Goal: Information Seeking & Learning: Learn about a topic

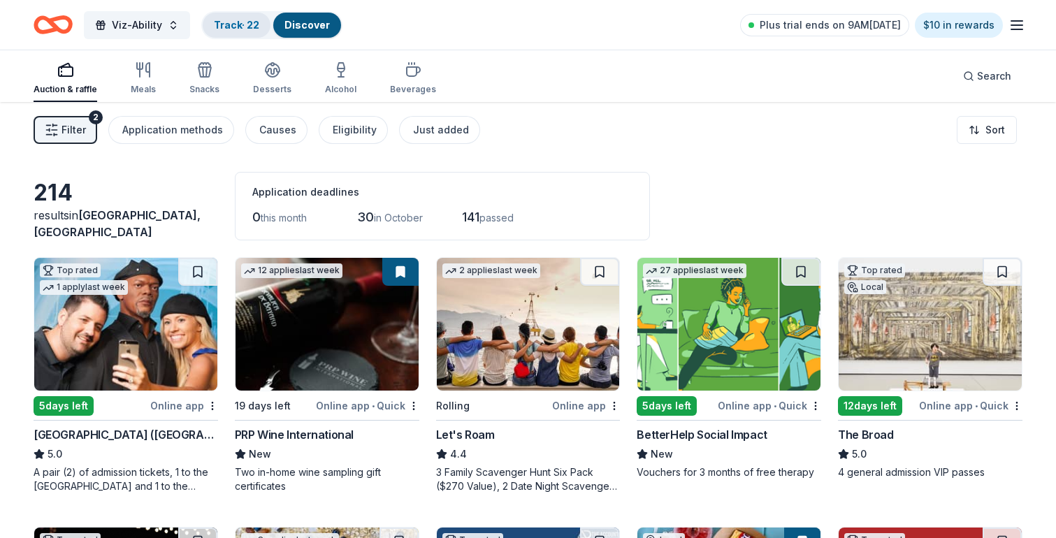
click at [235, 19] on link "Track · 22" at bounding box center [236, 25] width 45 height 12
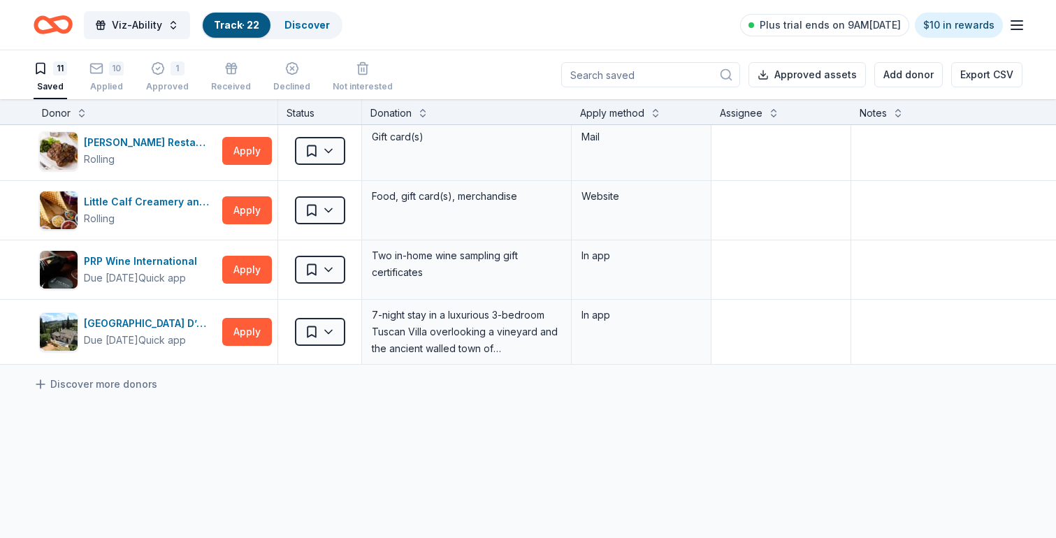
scroll to position [426, 0]
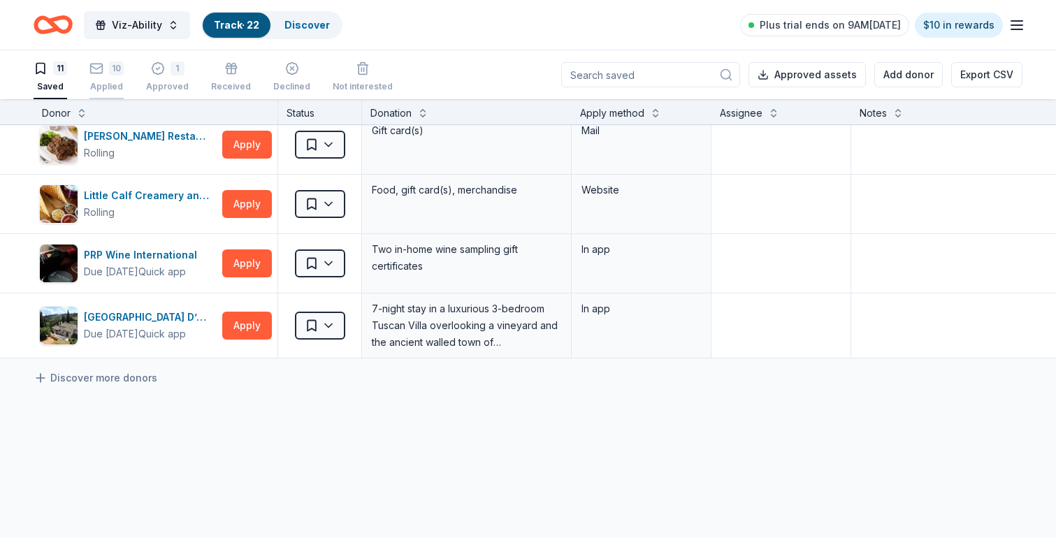
click at [113, 71] on div "10" at bounding box center [116, 68] width 15 height 14
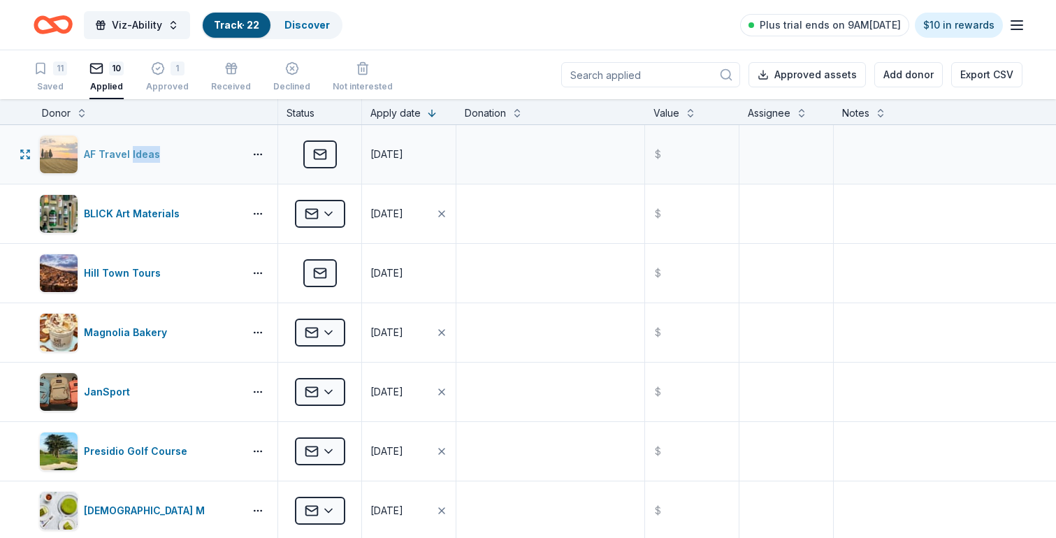
click at [106, 155] on div "AF Travel Ideas" at bounding box center [125, 154] width 82 height 17
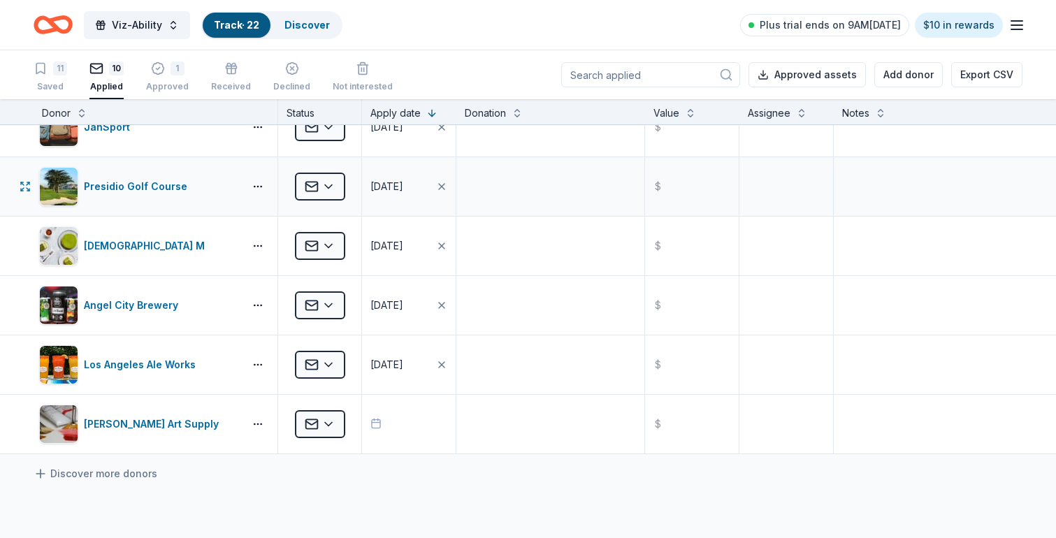
scroll to position [293, 0]
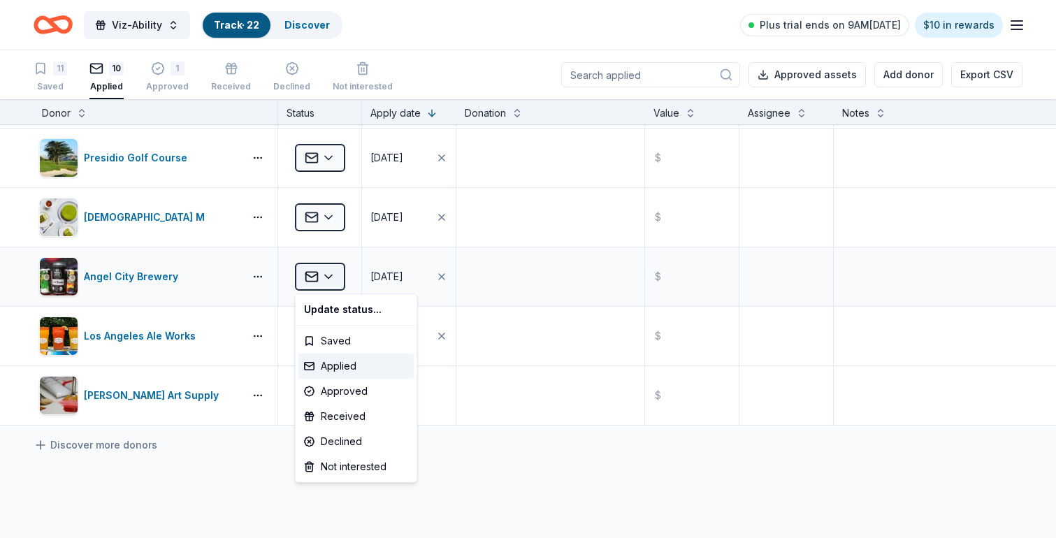
click at [329, 277] on html "Viz-Ability Track · 22 Discover Plus trial ends on 9AM, 10/1 $10 in rewards 11 …" at bounding box center [528, 269] width 1056 height 538
click at [542, 289] on html "Viz-Ability Track · 22 Discover Plus trial ends on 9AM, 10/1 $10 in rewards 11 …" at bounding box center [528, 269] width 1056 height 538
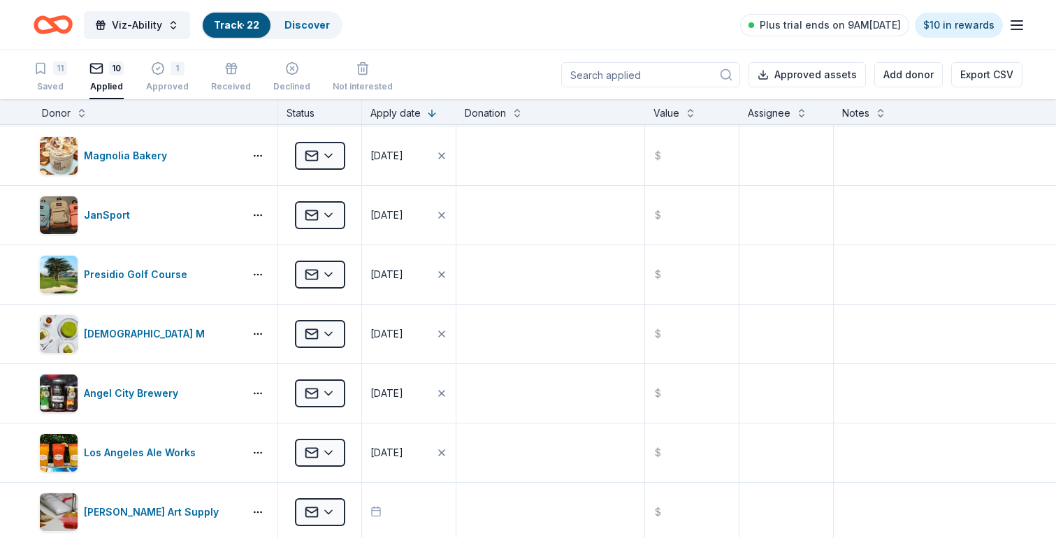
scroll to position [192, 0]
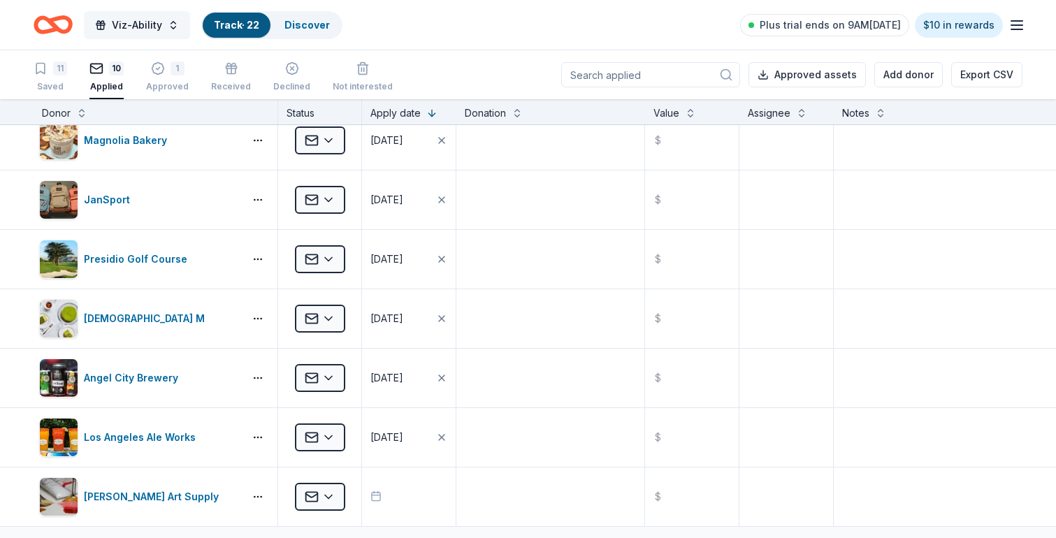
click at [135, 25] on span "Viz-Ability" at bounding box center [137, 25] width 50 height 17
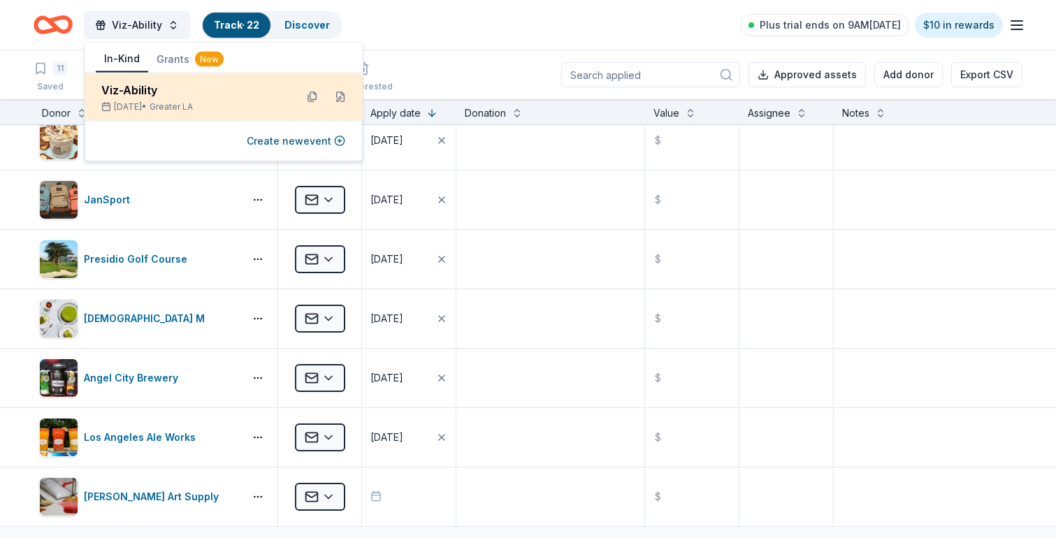
click at [129, 89] on div "Viz-Ability" at bounding box center [192, 90] width 183 height 17
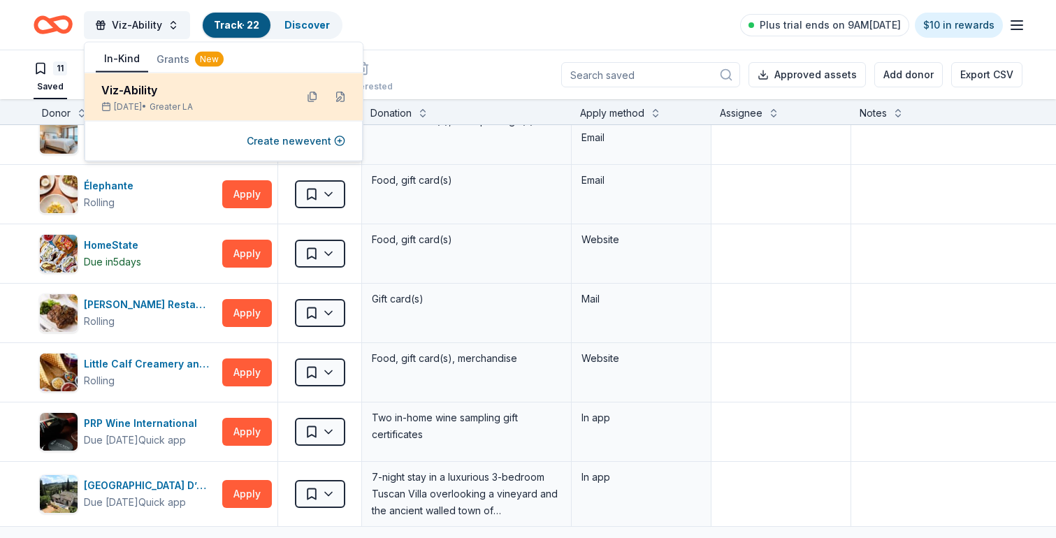
click at [129, 89] on div "Viz-Ability" at bounding box center [192, 90] width 183 height 17
click at [339, 96] on button at bounding box center [340, 97] width 22 height 22
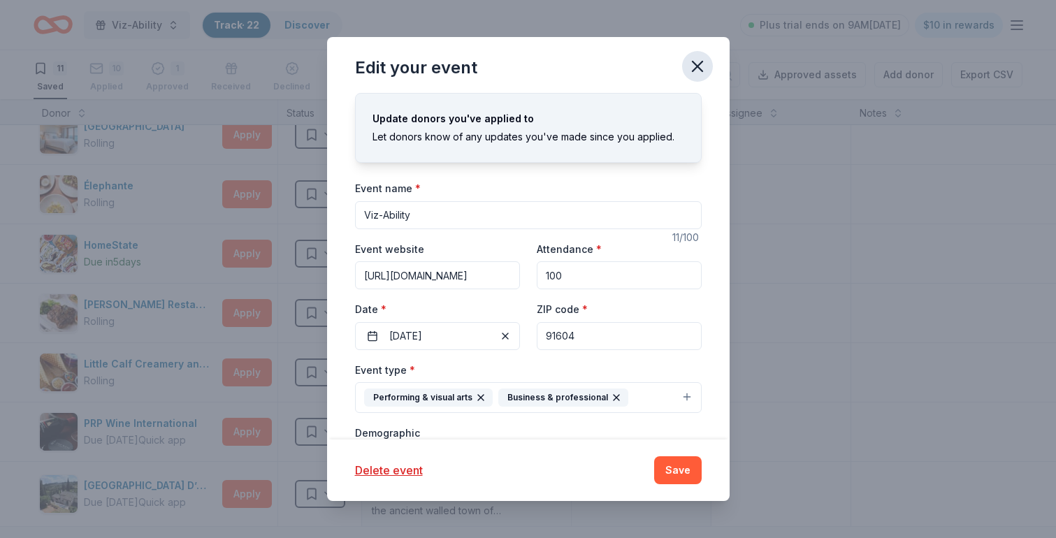
click at [702, 68] on icon "button" at bounding box center [698, 67] width 20 height 20
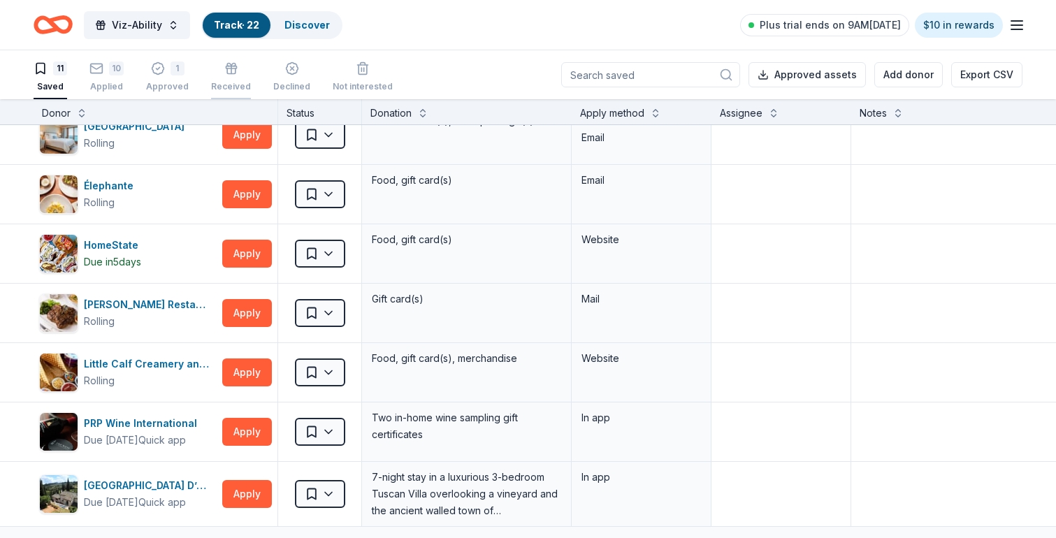
click at [232, 71] on icon "button" at bounding box center [231, 68] width 14 height 14
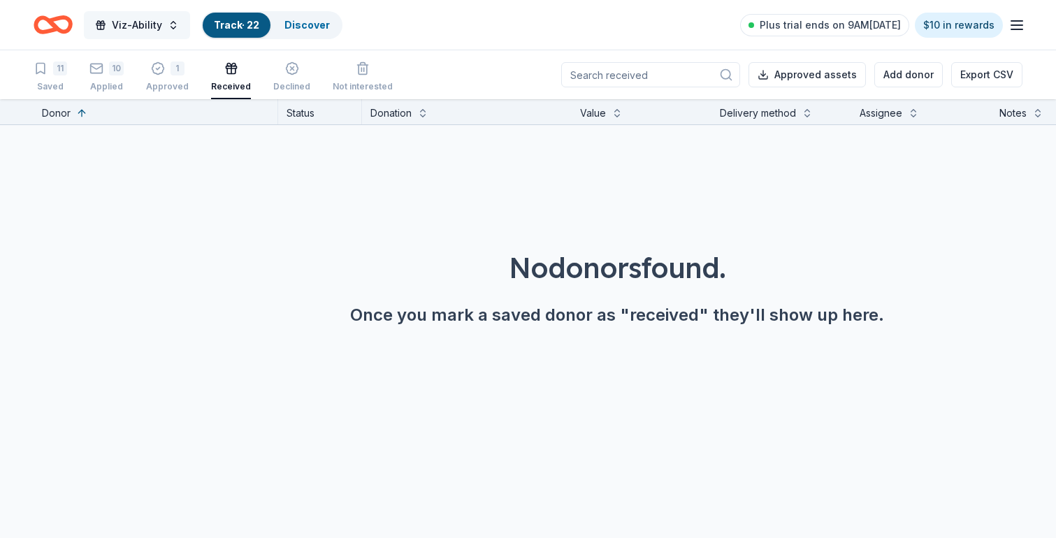
click at [108, 26] on button "Viz-Ability" at bounding box center [137, 25] width 106 height 28
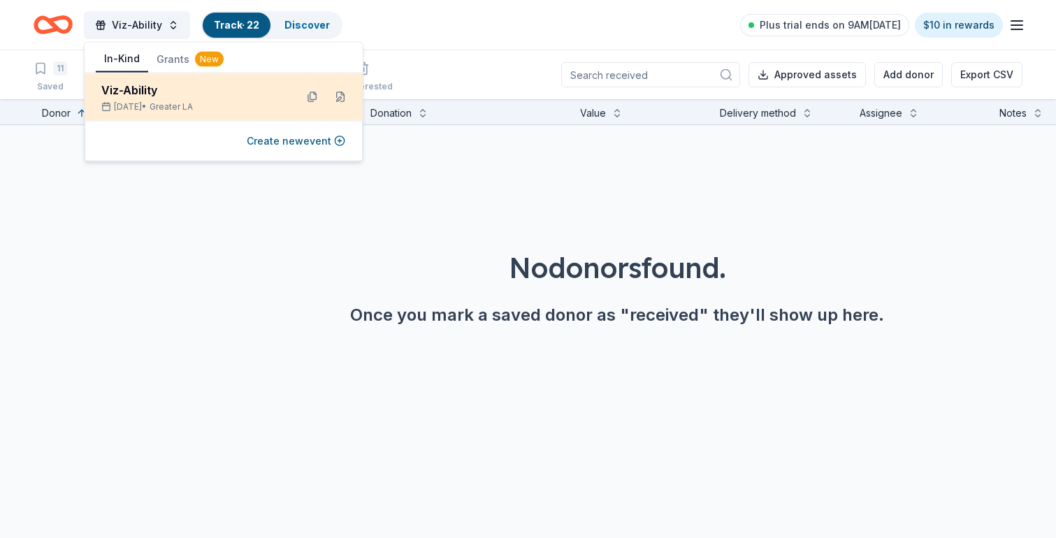
click at [146, 89] on div "Viz-Ability" at bounding box center [192, 90] width 183 height 17
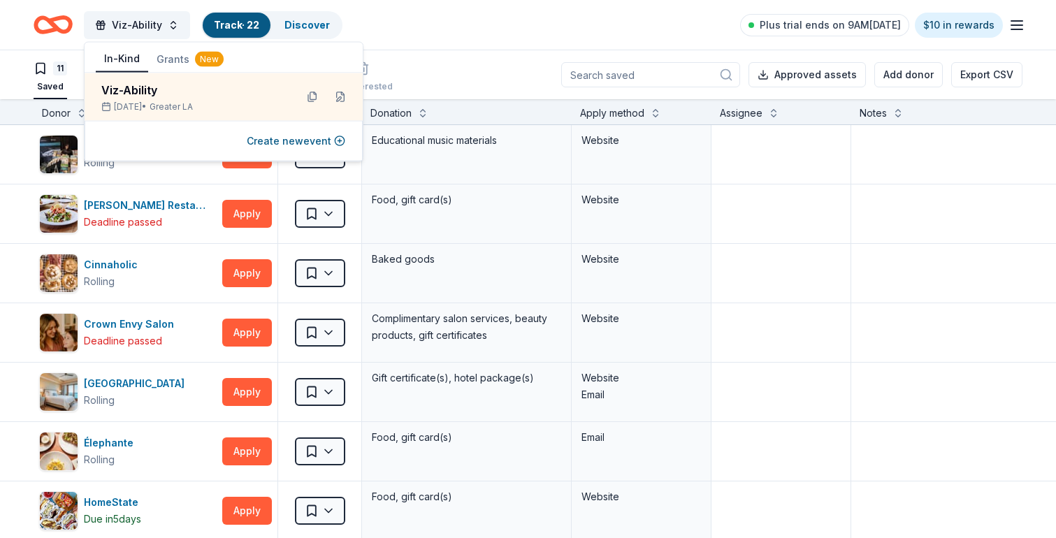
click at [55, 24] on icon "Home" at bounding box center [60, 24] width 22 height 14
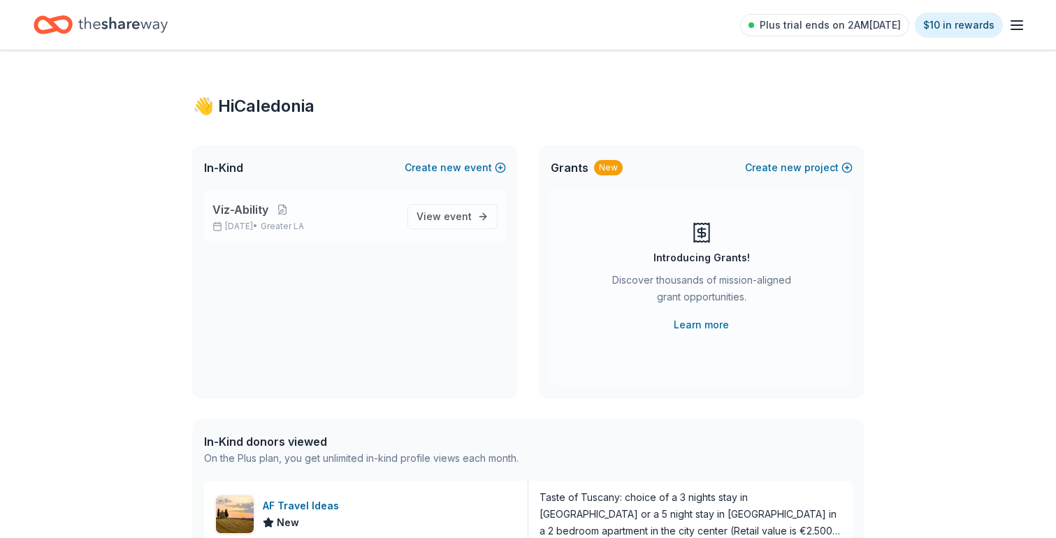
click at [256, 210] on span "Viz-Ability" at bounding box center [240, 209] width 56 height 17
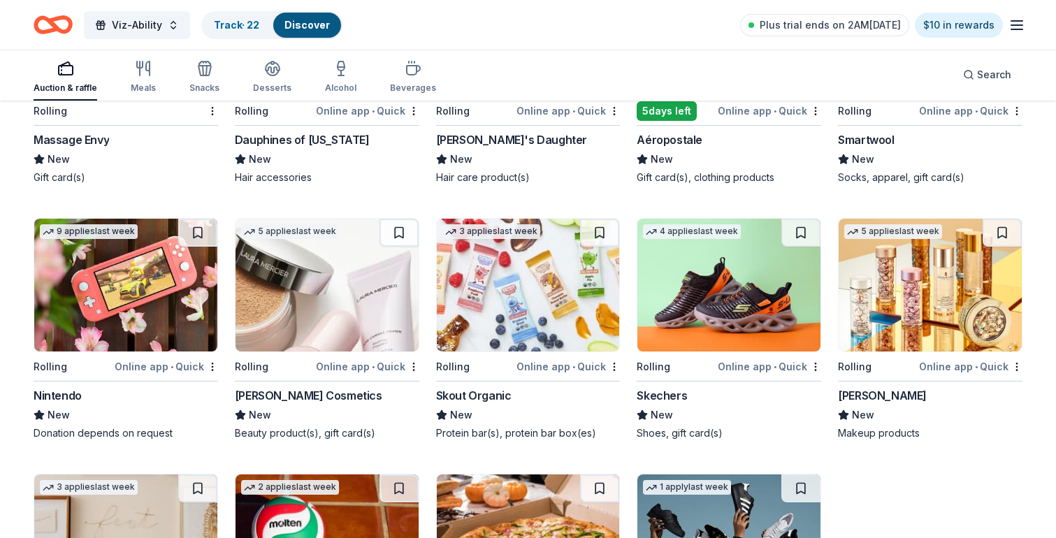
scroll to position [11116, 0]
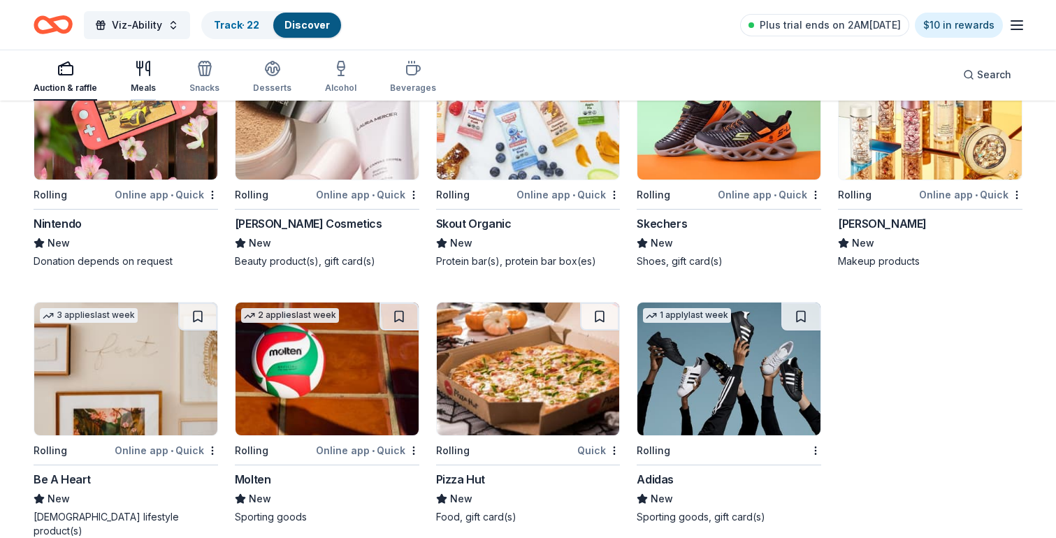
click at [154, 85] on div "Auction & raffle Meals Snacks Desserts Alcohol Beverages" at bounding box center [235, 78] width 402 height 46
click at [135, 66] on icon "button" at bounding box center [143, 68] width 17 height 17
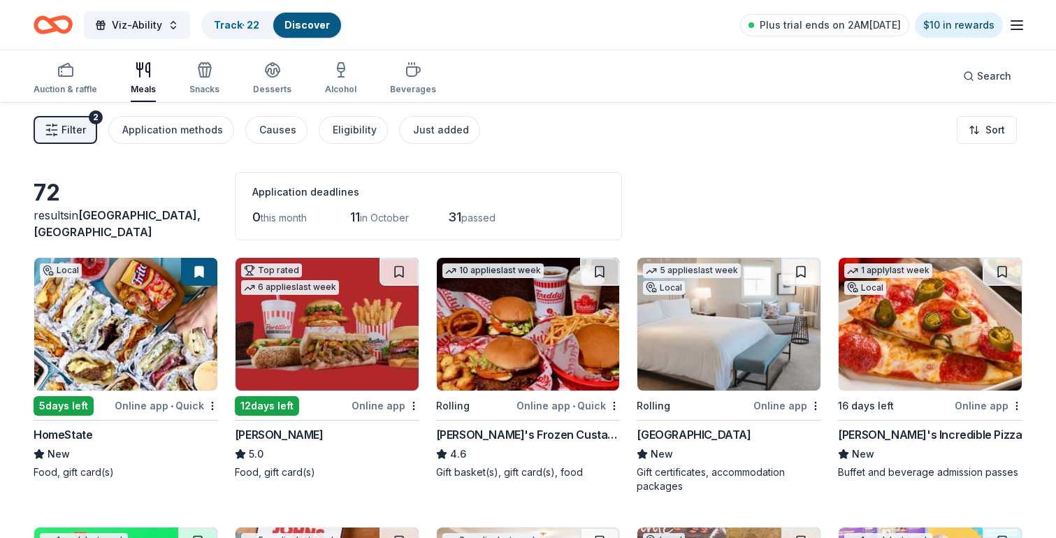
click at [169, 72] on div "Auction & raffle Meals Snacks Desserts Alcohol Beverages" at bounding box center [235, 79] width 402 height 46
click at [190, 73] on div "button" at bounding box center [204, 69] width 30 height 17
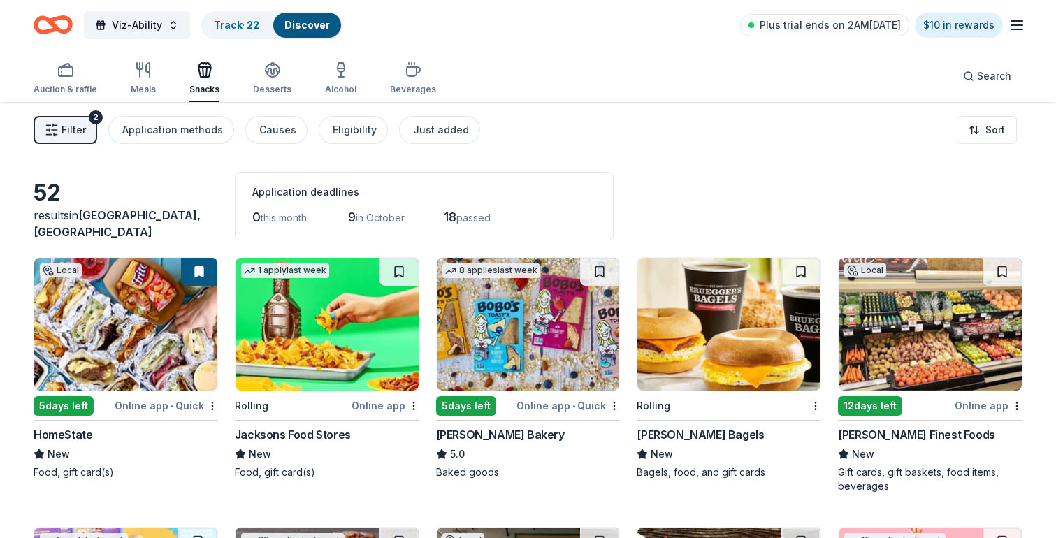
click at [249, 84] on div "Auction & raffle Meals Snacks Desserts Alcohol Beverages" at bounding box center [235, 79] width 402 height 46
click at [255, 68] on div "button" at bounding box center [272, 69] width 38 height 17
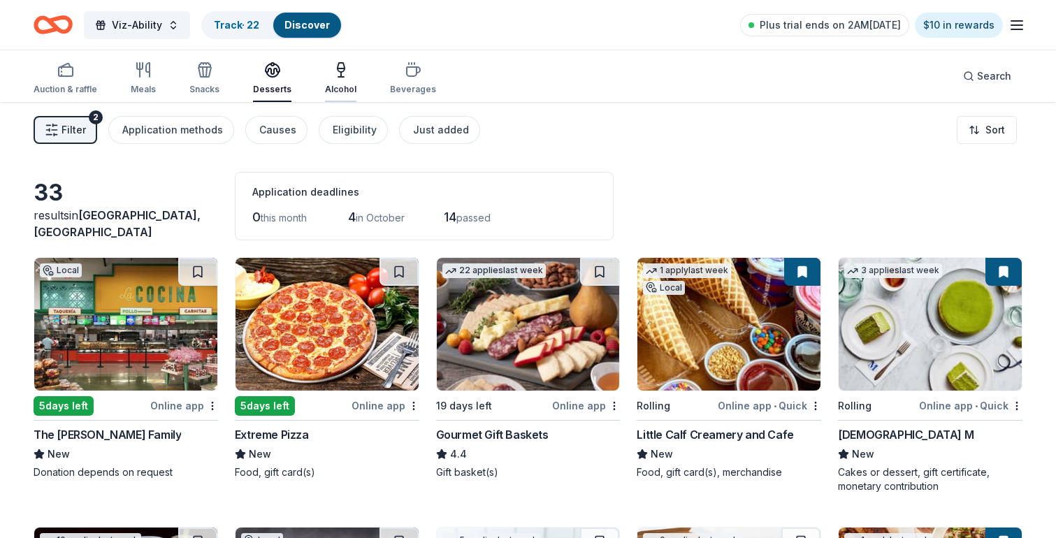
click at [328, 78] on div "Alcohol" at bounding box center [340, 78] width 31 height 34
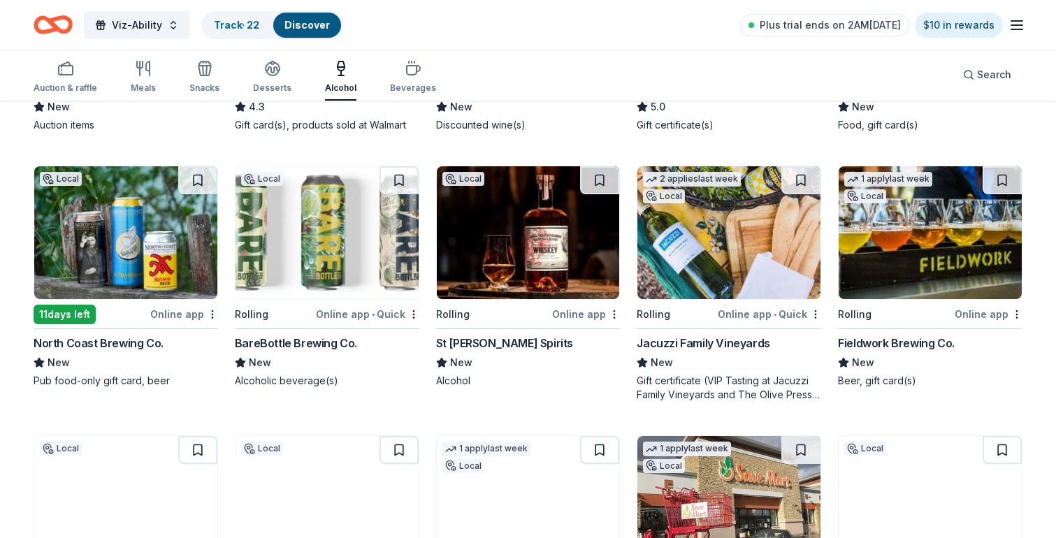
scroll to position [884, 0]
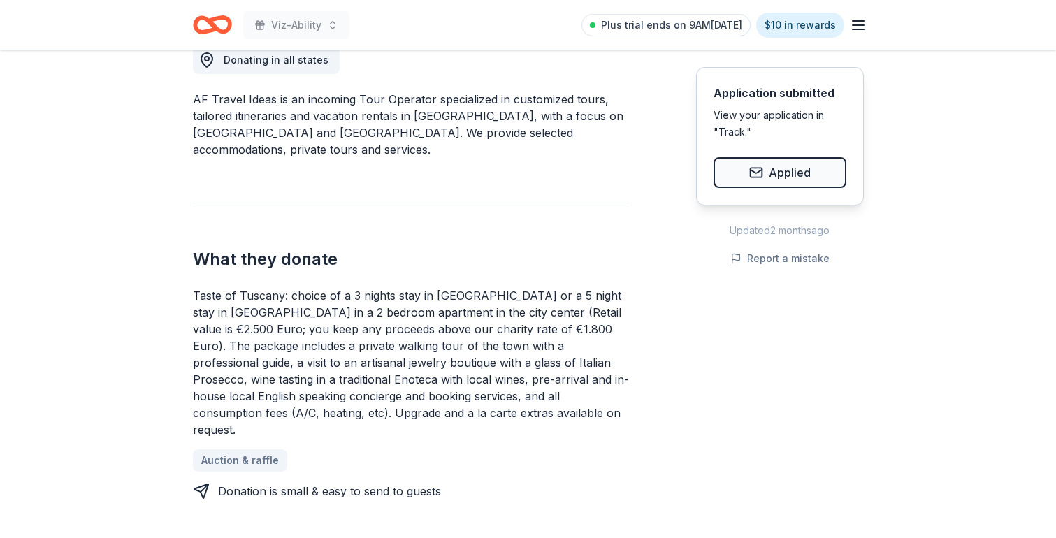
scroll to position [415, 0]
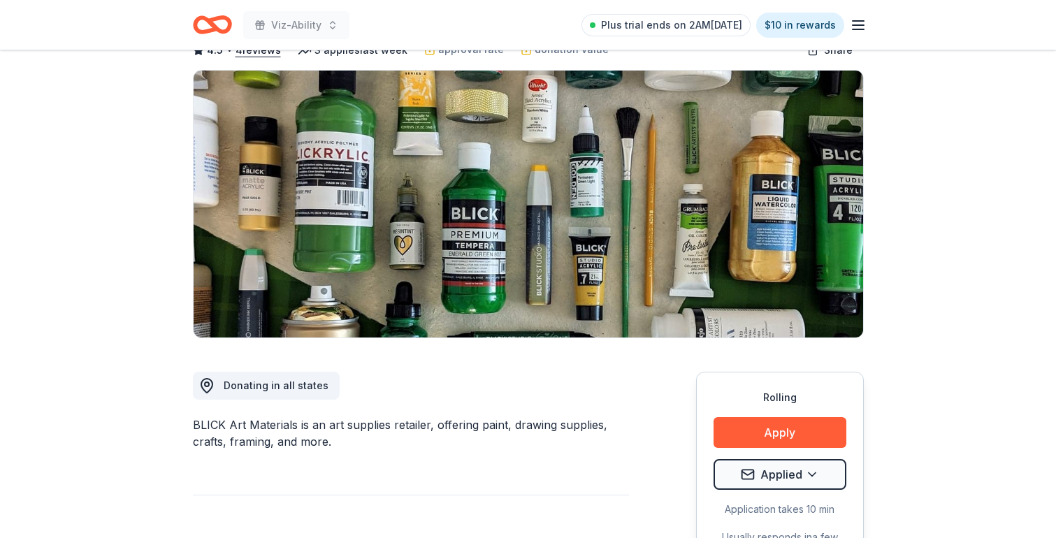
scroll to position [92, 0]
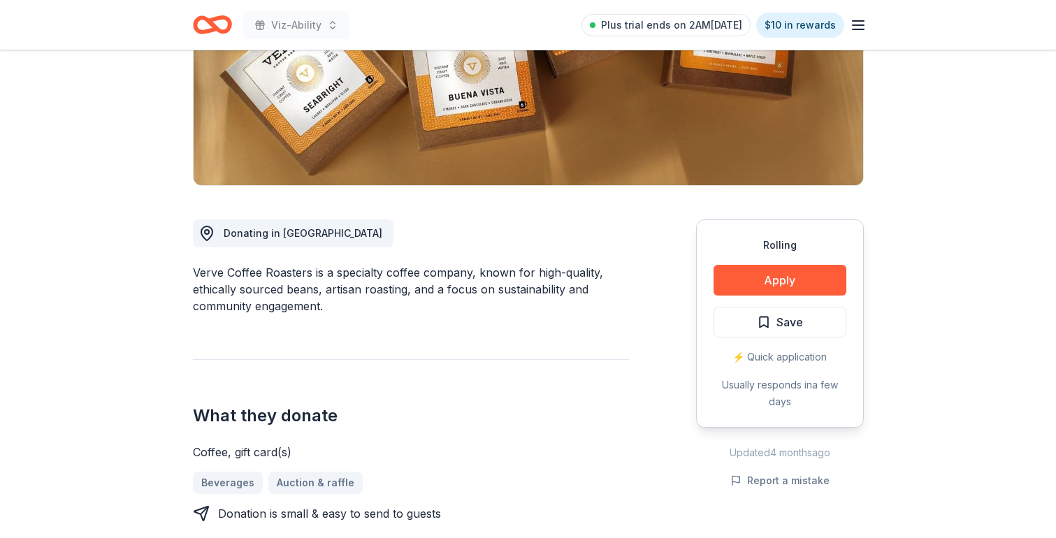
scroll to position [238, 0]
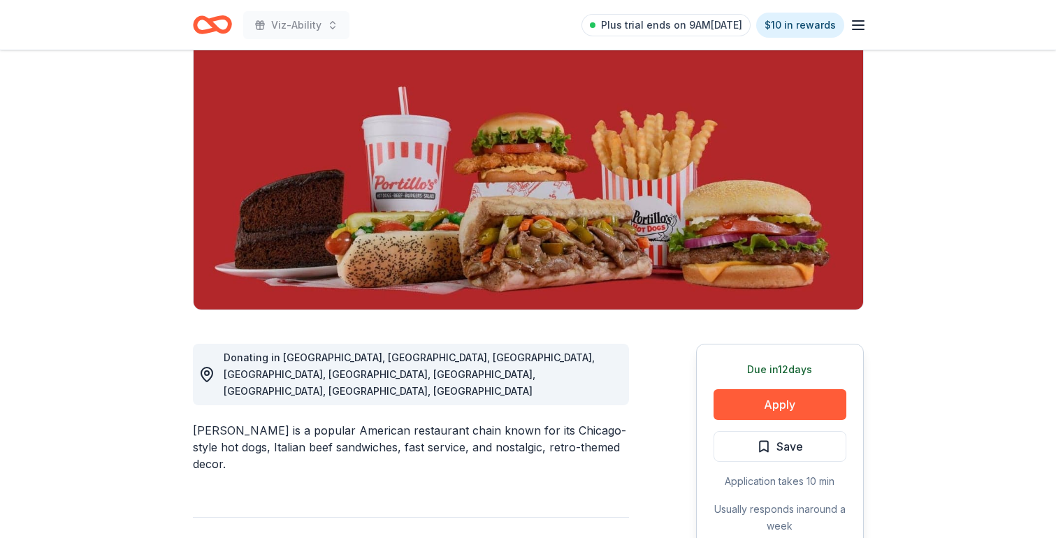
scroll to position [115, 0]
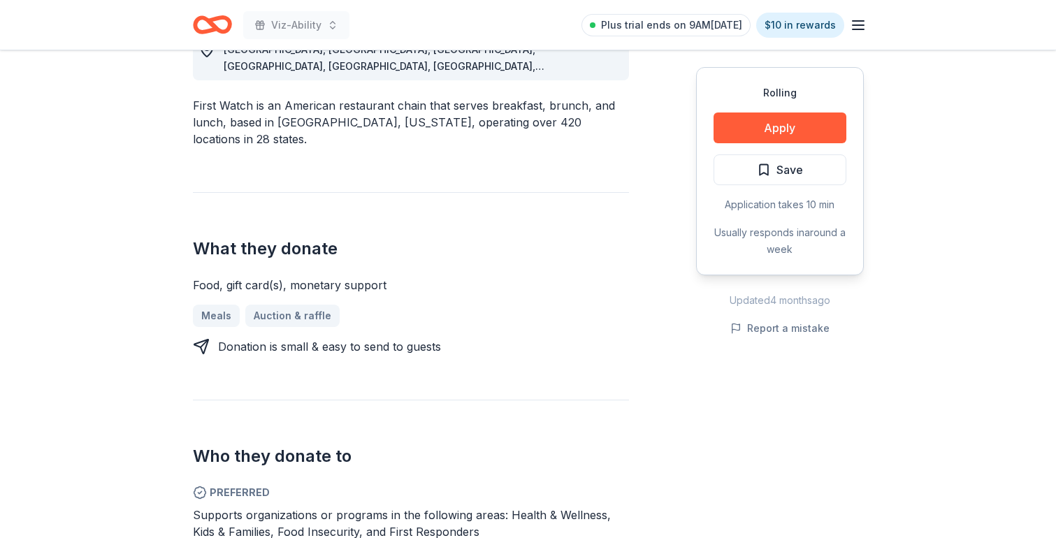
scroll to position [443, 0]
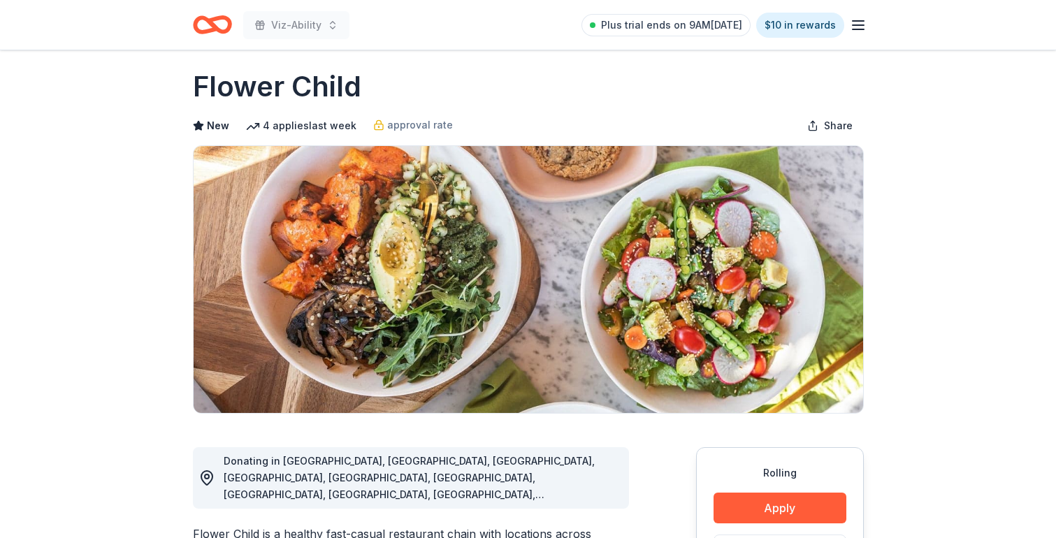
scroll to position [14, 0]
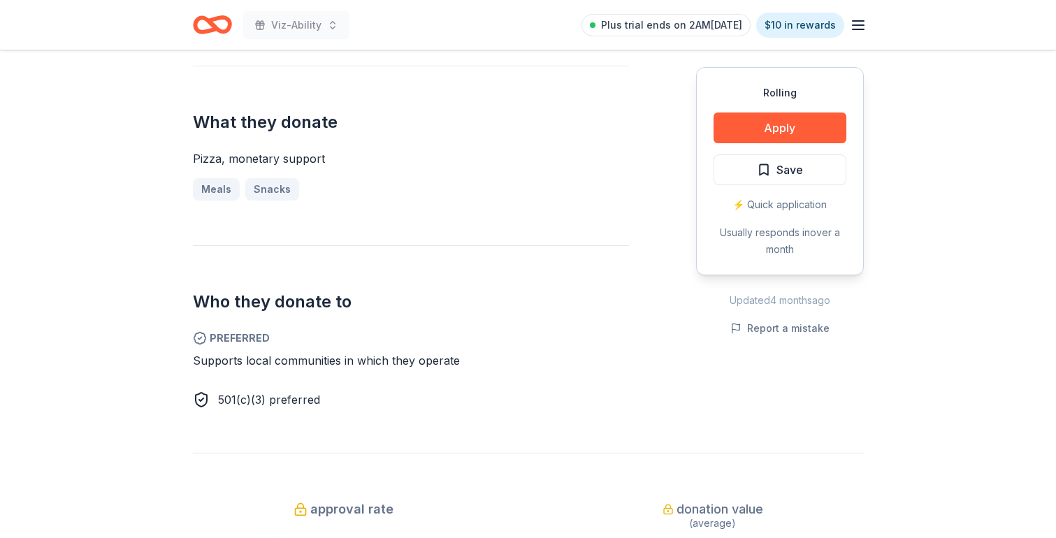
scroll to position [509, 0]
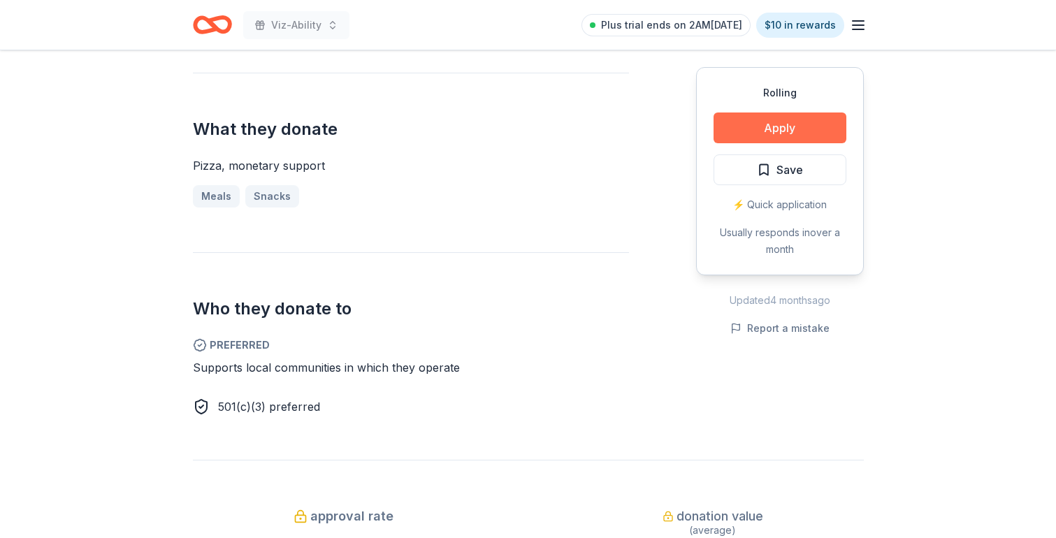
click at [789, 128] on button "Apply" at bounding box center [779, 128] width 133 height 31
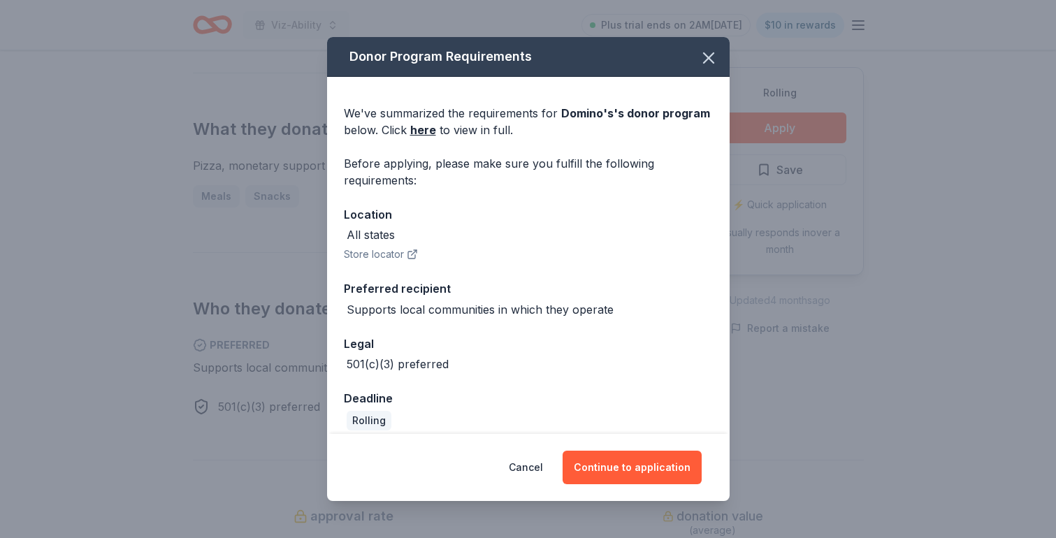
scroll to position [13, 0]
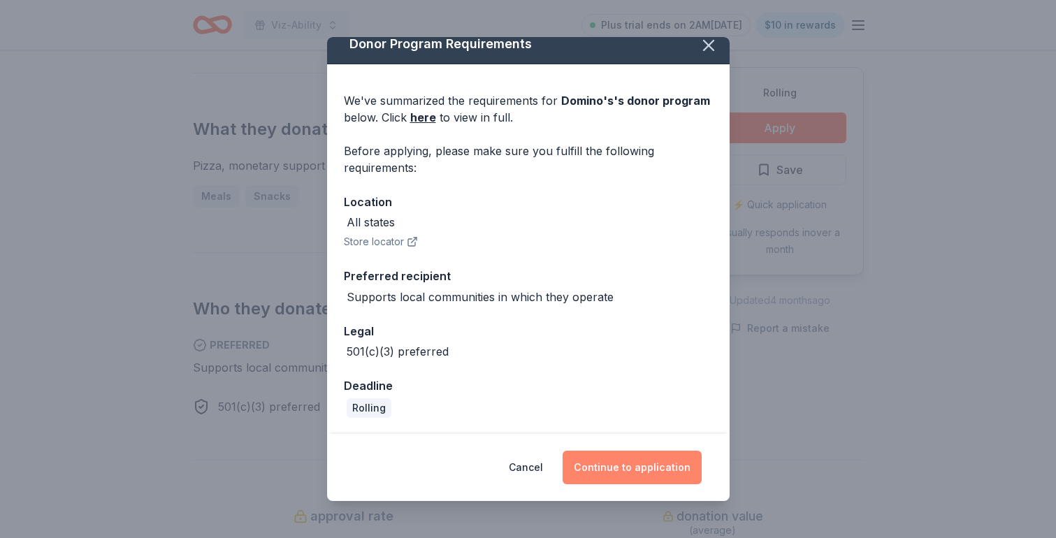
click at [617, 465] on button "Continue to application" at bounding box center [632, 468] width 139 height 34
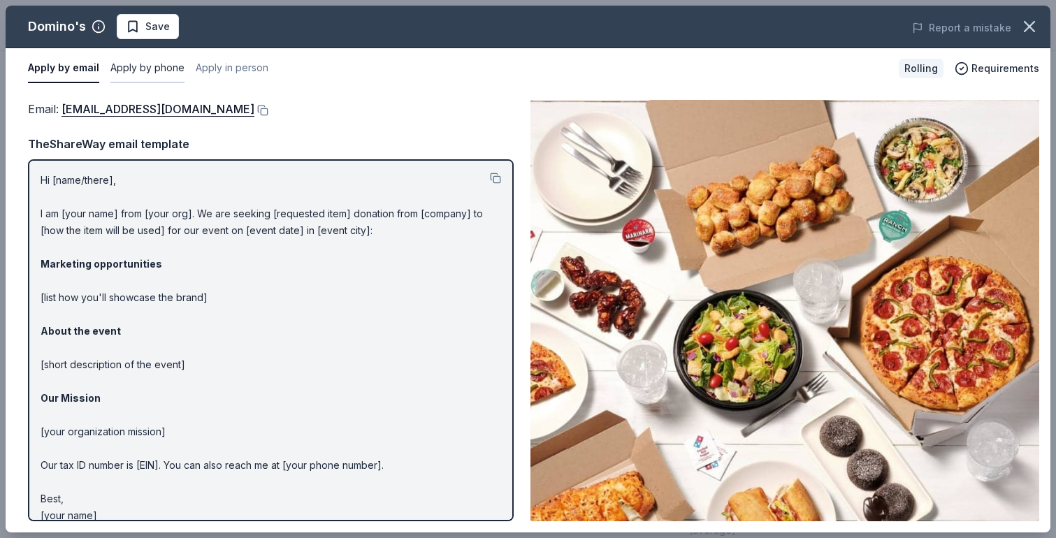
click at [169, 69] on button "Apply by phone" at bounding box center [147, 68] width 74 height 29
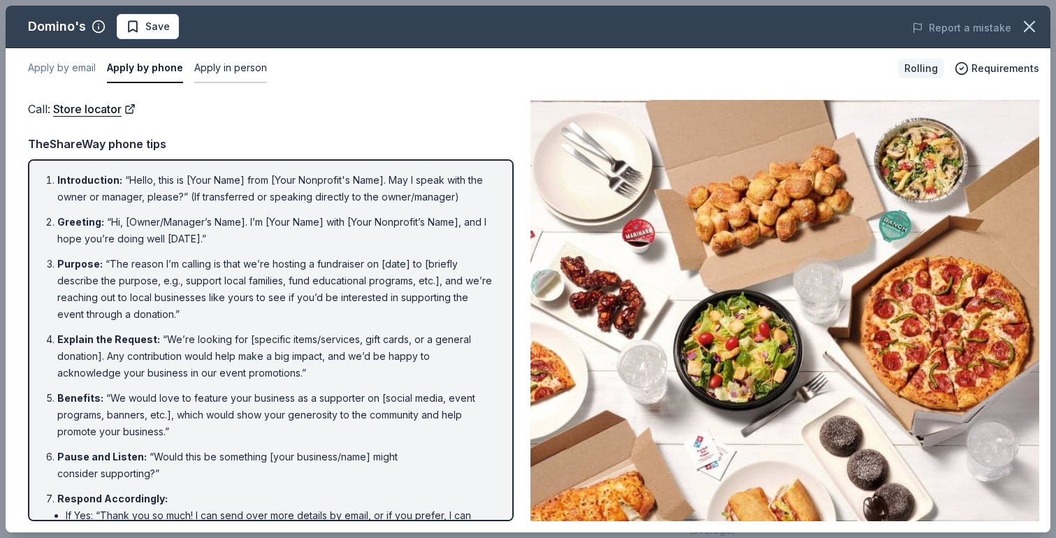
click at [238, 69] on button "Apply in person" at bounding box center [230, 68] width 73 height 29
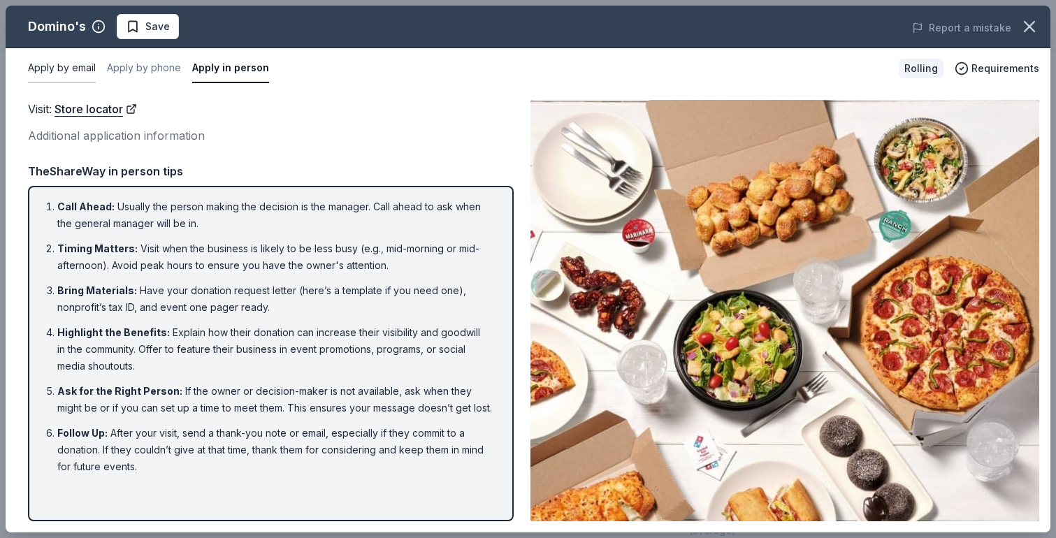
click at [67, 75] on button "Apply by email" at bounding box center [62, 68] width 68 height 29
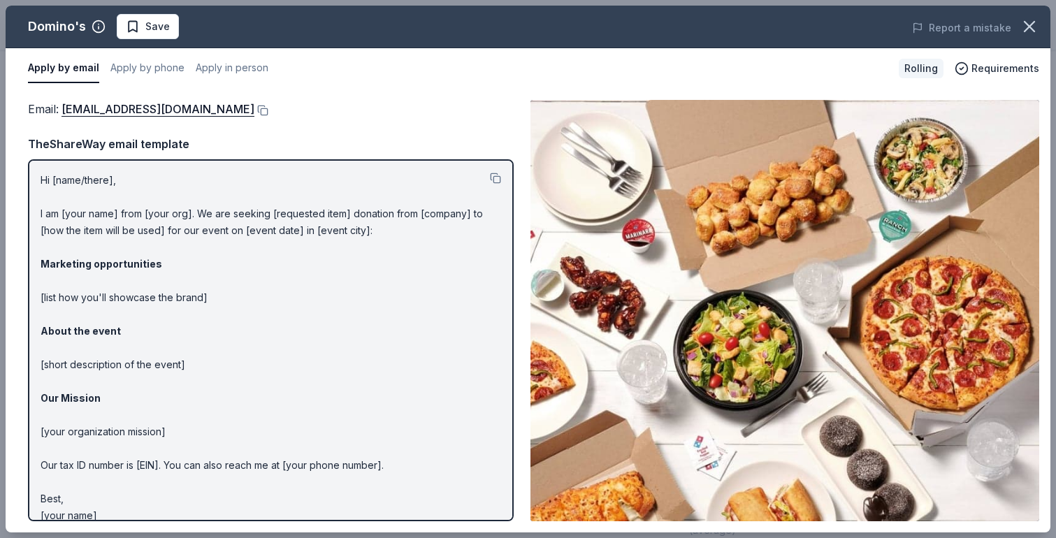
scroll to position [15, 0]
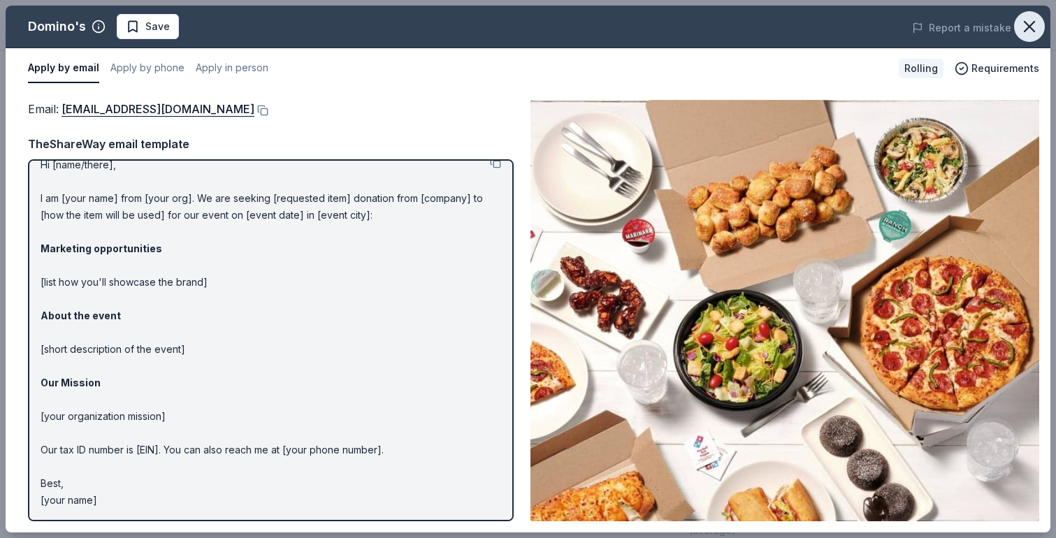
click at [1029, 25] on icon "button" at bounding box center [1029, 27] width 10 height 10
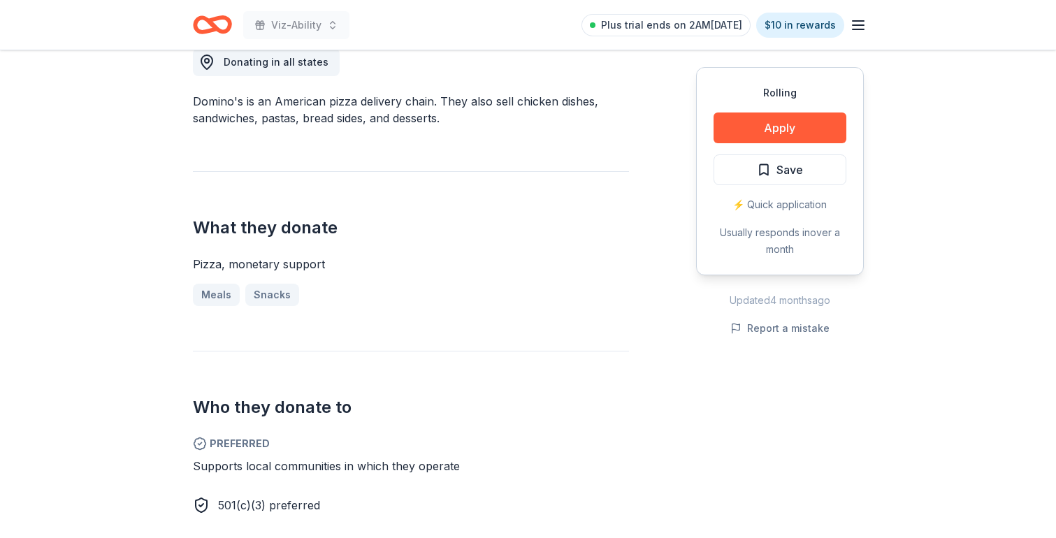
scroll to position [402, 0]
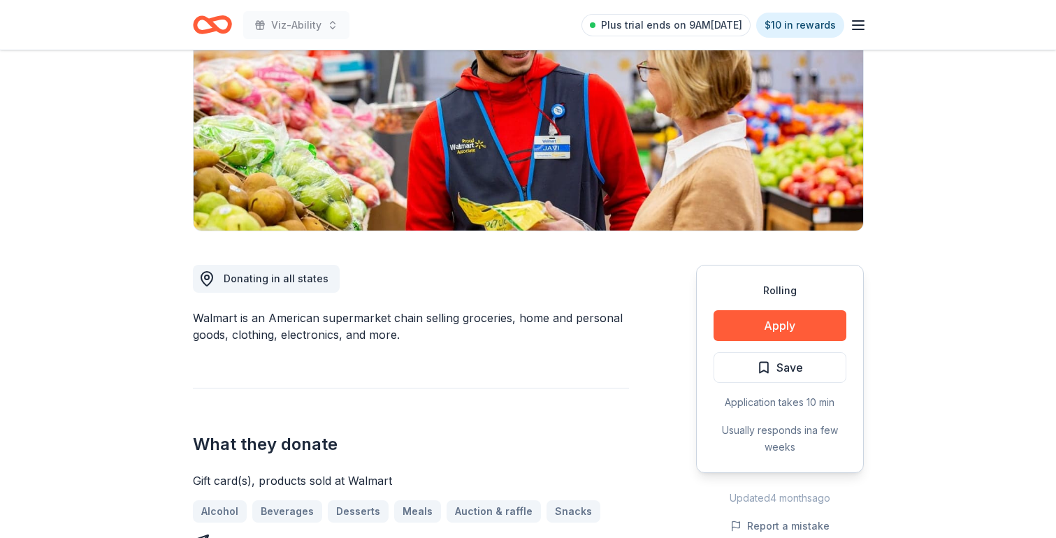
scroll to position [193, 0]
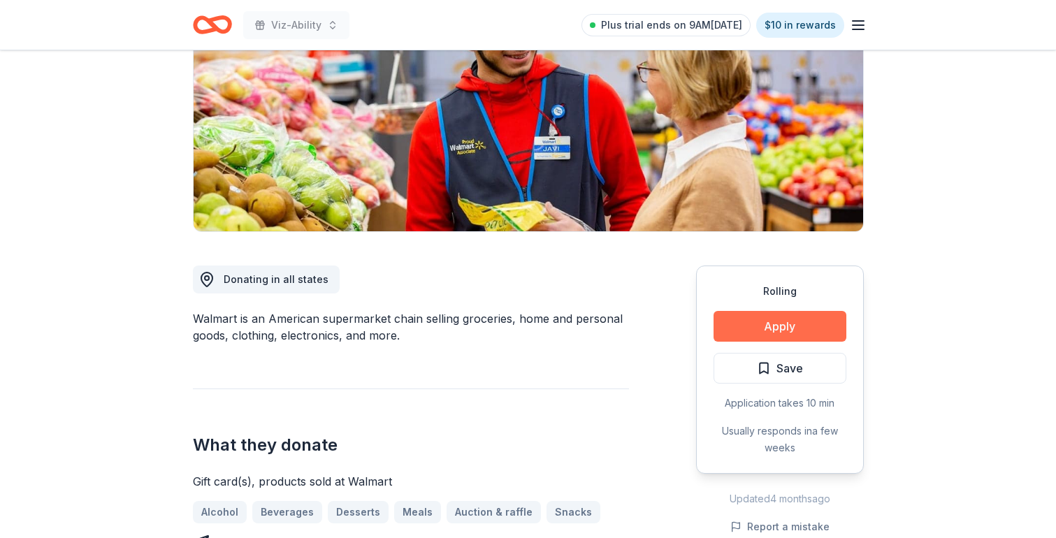
click at [747, 332] on button "Apply" at bounding box center [779, 326] width 133 height 31
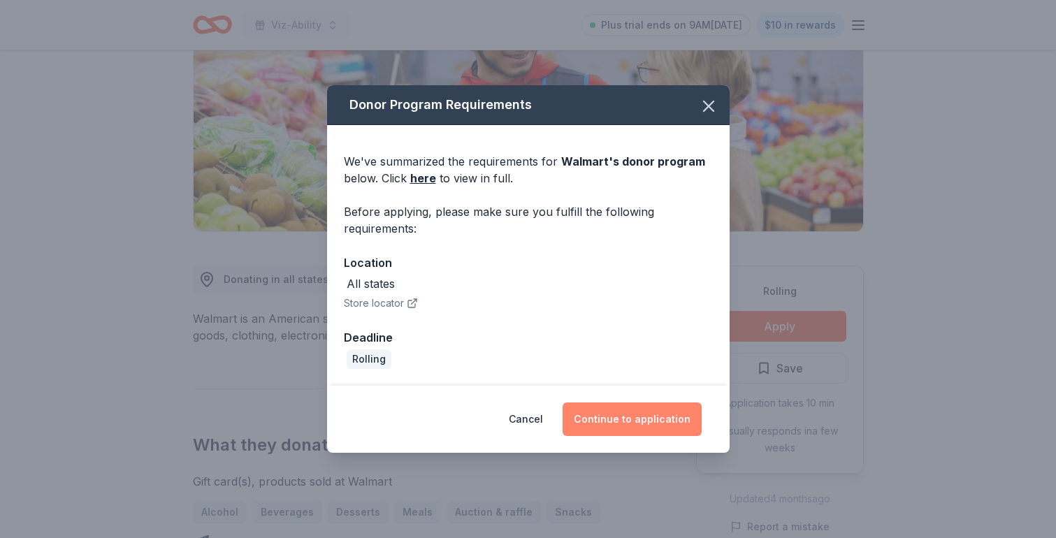
click at [644, 426] on button "Continue to application" at bounding box center [632, 419] width 139 height 34
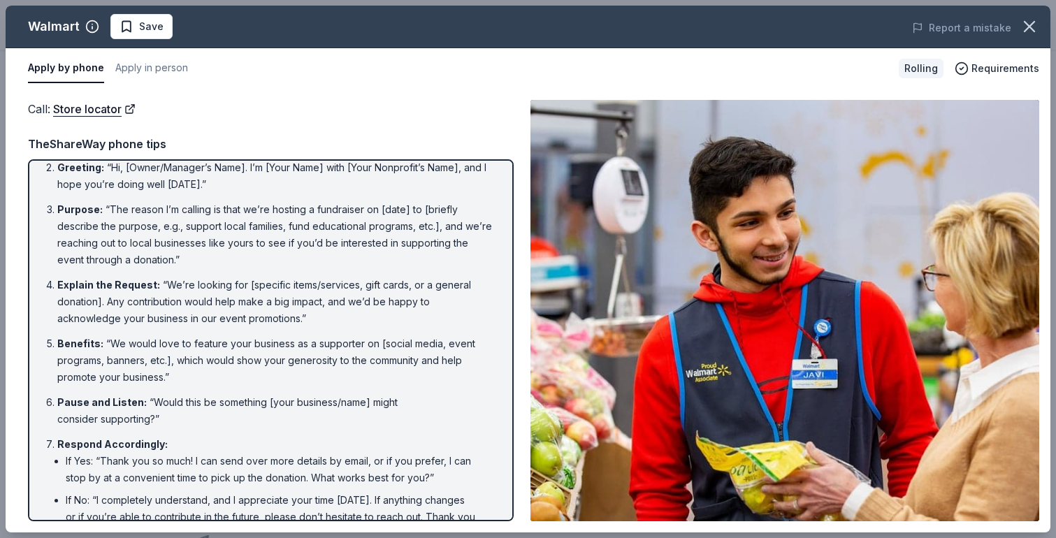
scroll to position [0, 0]
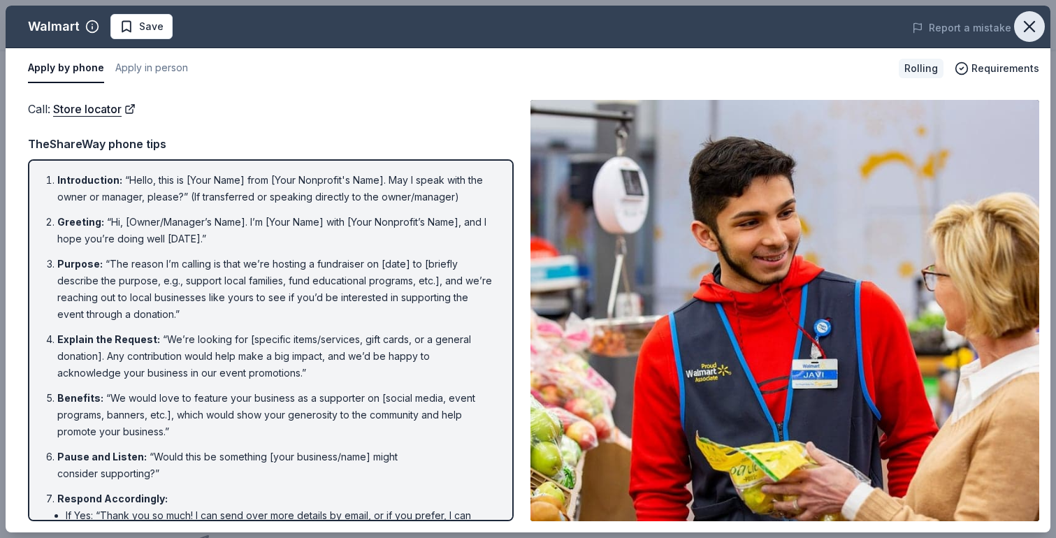
click at [1025, 31] on icon "button" at bounding box center [1029, 27] width 20 height 20
